Goal: Transaction & Acquisition: Purchase product/service

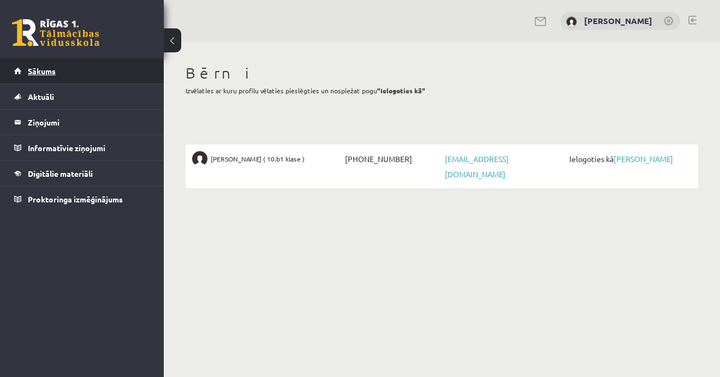
click at [78, 71] on link "Sākums" at bounding box center [82, 70] width 136 height 25
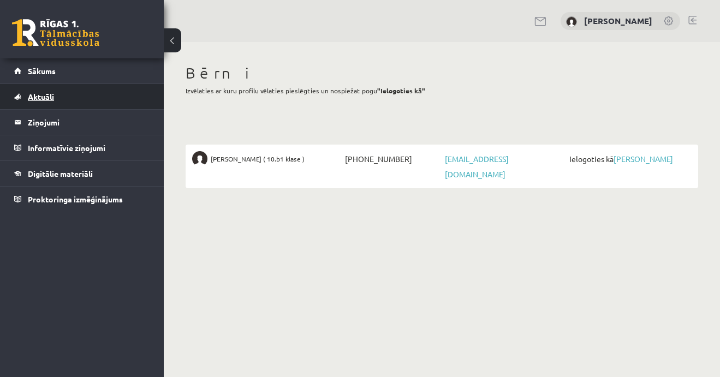
click at [61, 101] on link "Aktuāli" at bounding box center [82, 96] width 136 height 25
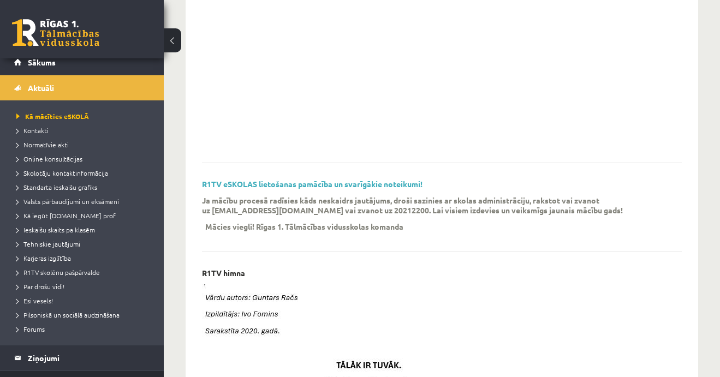
scroll to position [79, 0]
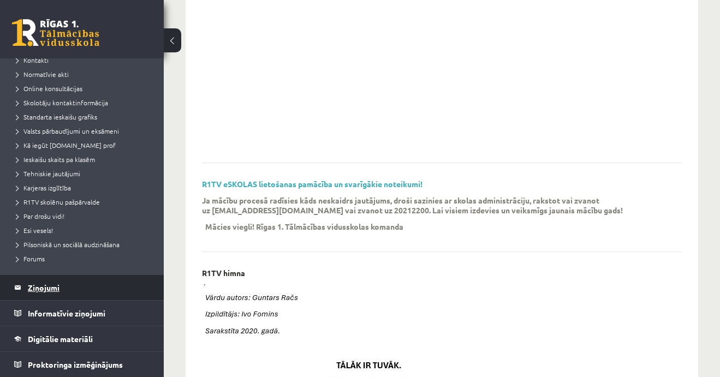
click at [46, 283] on legend "Ziņojumi 0" at bounding box center [89, 287] width 122 height 25
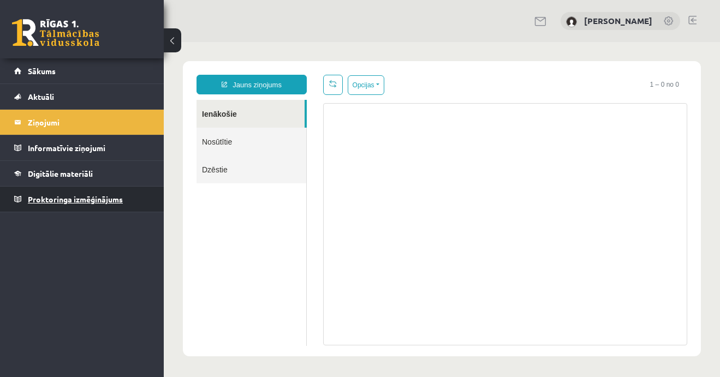
click at [64, 199] on span "Proktoringa izmēģinājums" at bounding box center [75, 199] width 95 height 10
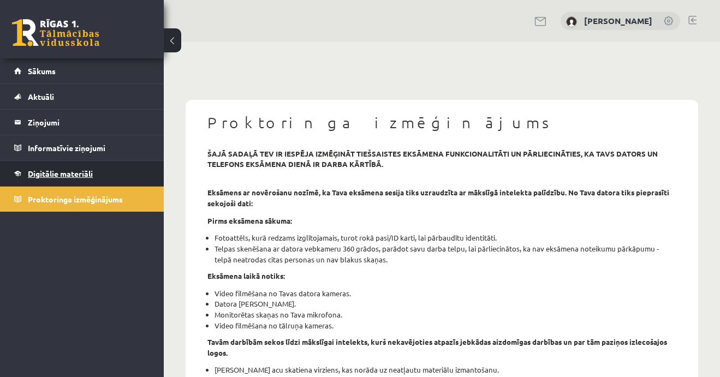
click at [59, 174] on span "Digitālie materiāli" at bounding box center [60, 174] width 65 height 10
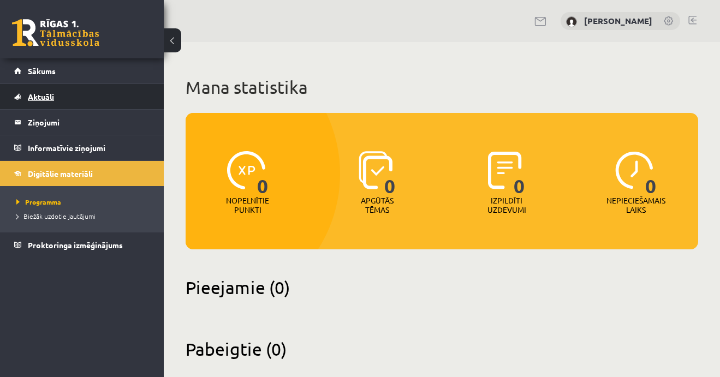
click at [43, 101] on link "Aktuāli" at bounding box center [82, 96] width 136 height 25
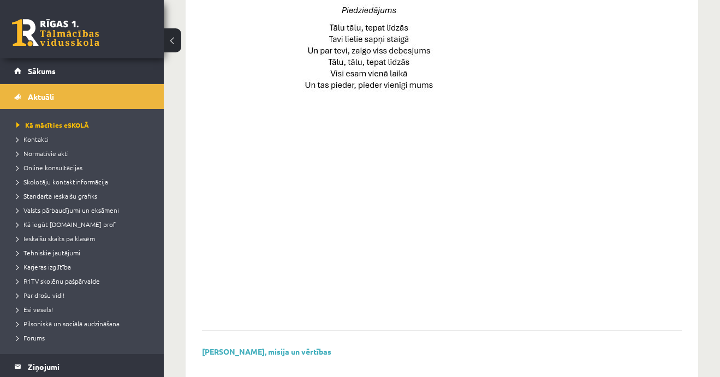
scroll to position [812, 0]
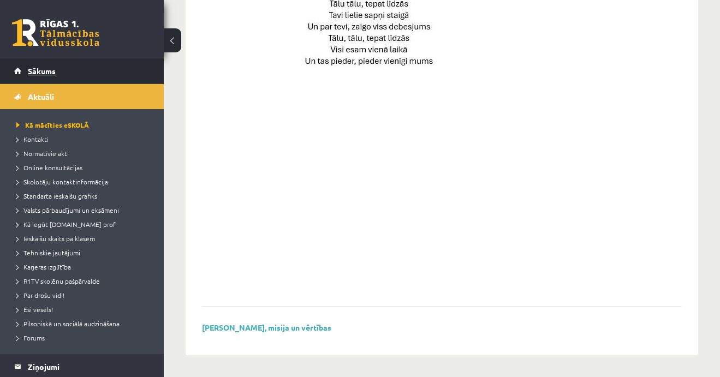
click at [55, 70] on span "Sākums" at bounding box center [42, 71] width 28 height 10
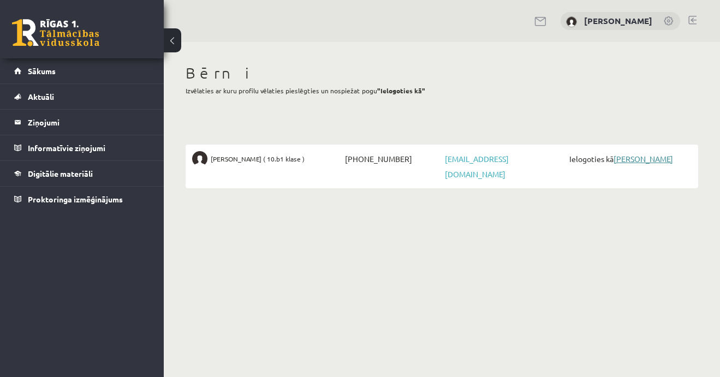
click at [636, 163] on link "[PERSON_NAME]" at bounding box center [642, 159] width 59 height 10
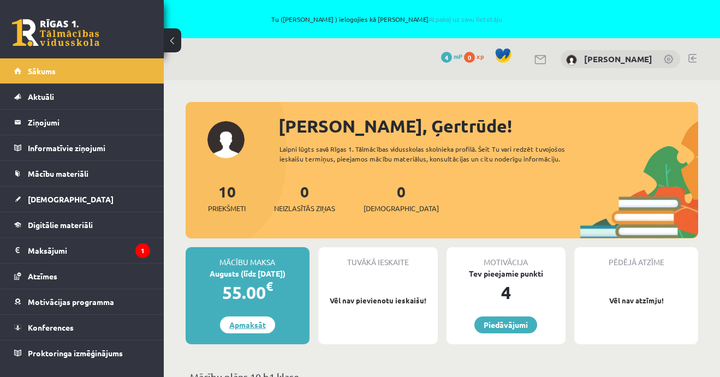
click at [250, 325] on link "Apmaksāt" at bounding box center [247, 325] width 55 height 17
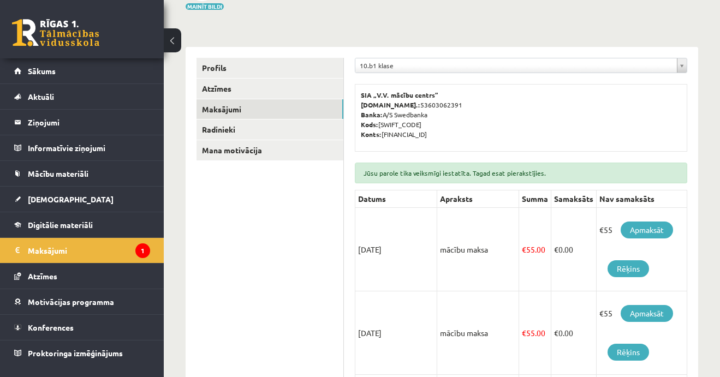
scroll to position [164, 0]
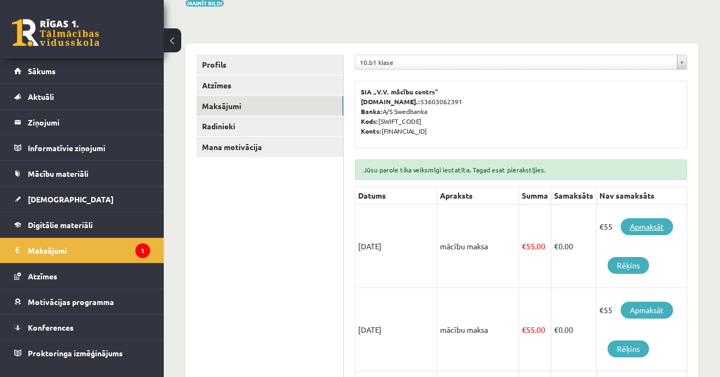
click at [653, 225] on link "Apmaksāt" at bounding box center [647, 226] width 52 height 17
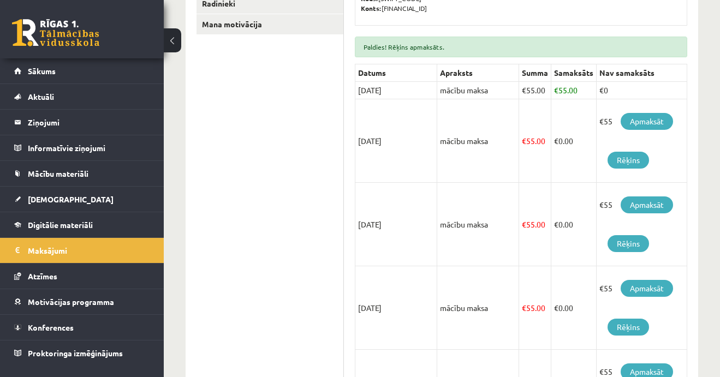
scroll to position [337, 0]
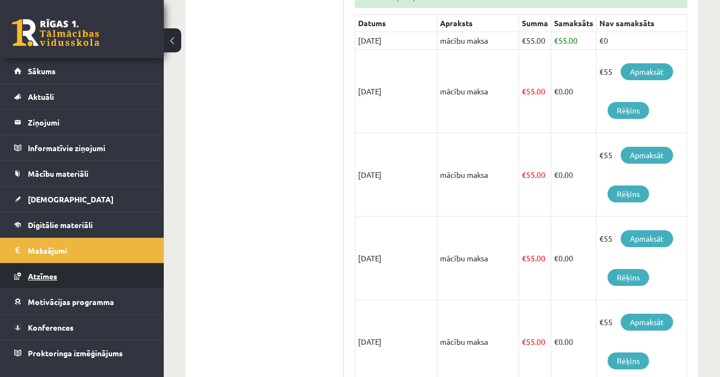
click at [34, 273] on span "Atzīmes" at bounding box center [42, 276] width 29 height 10
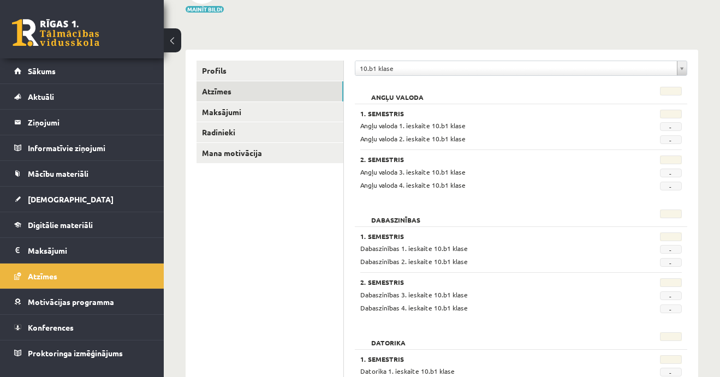
scroll to position [73, 0]
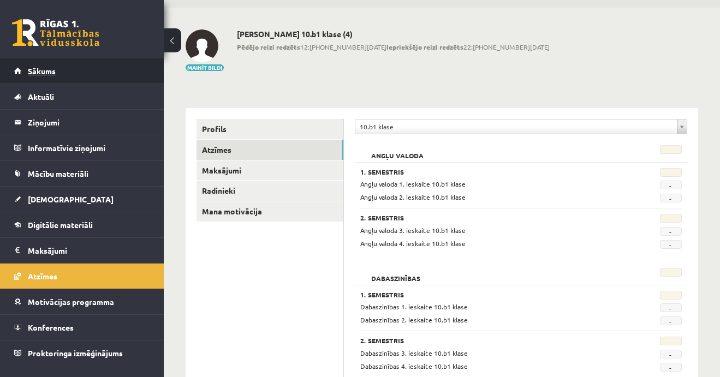
click at [34, 70] on span "Sākums" at bounding box center [42, 71] width 28 height 10
